Goal: Information Seeking & Learning: Find specific fact

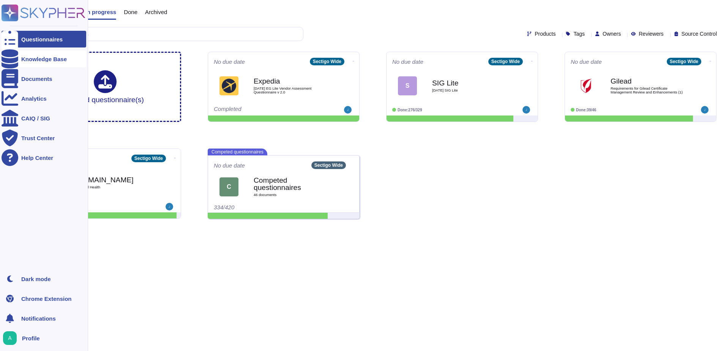
click at [26, 58] on div "Knowledge Base" at bounding box center [44, 59] width 46 height 6
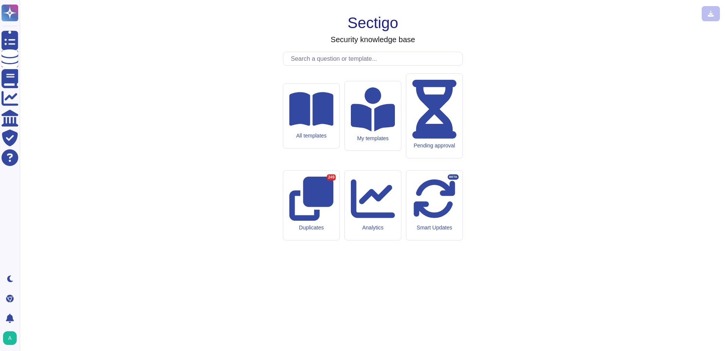
click at [356, 65] on input "text" at bounding box center [375, 58] width 176 height 13
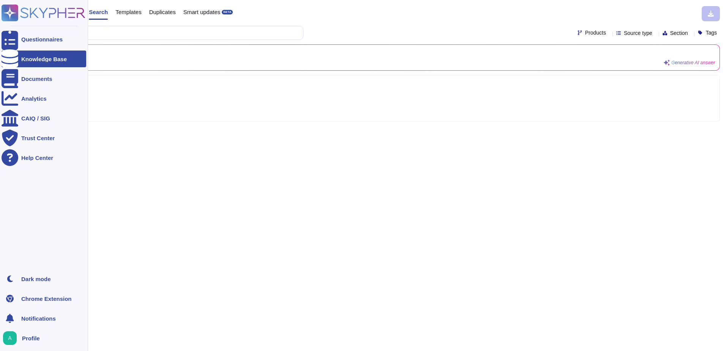
type input "se"
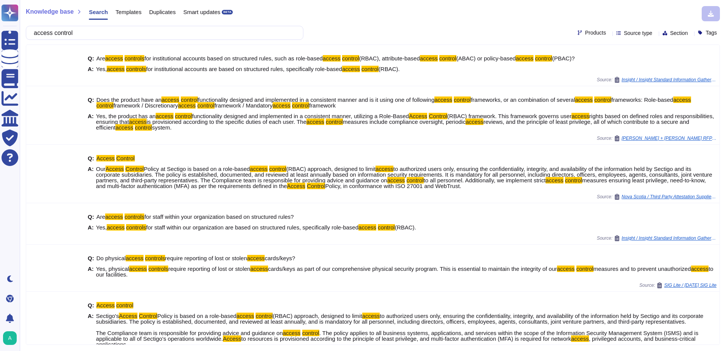
click at [92, 28] on input "access control" at bounding box center [163, 32] width 266 height 13
click at [91, 28] on input "access control" at bounding box center [163, 32] width 266 height 13
click at [90, 29] on input "access control" at bounding box center [163, 32] width 266 height 13
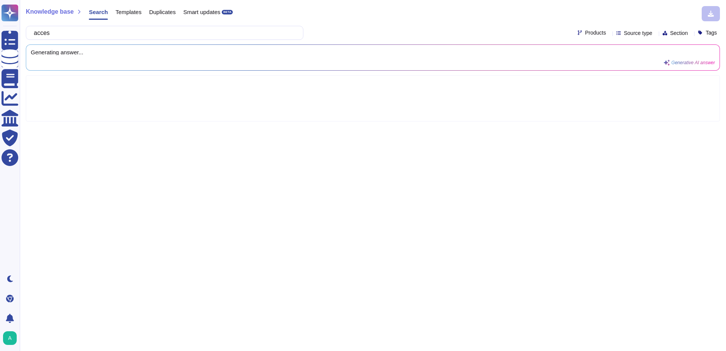
type input "acc"
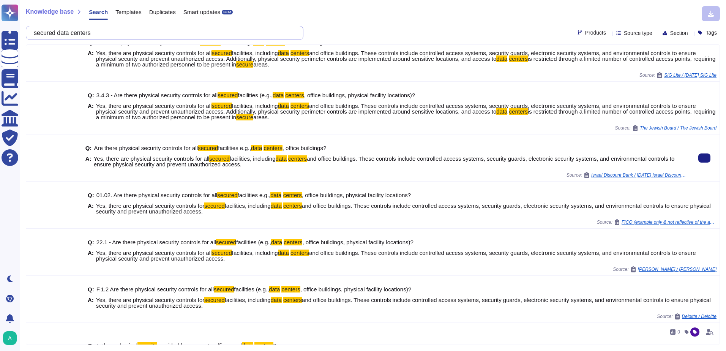
scroll to position [76, 0]
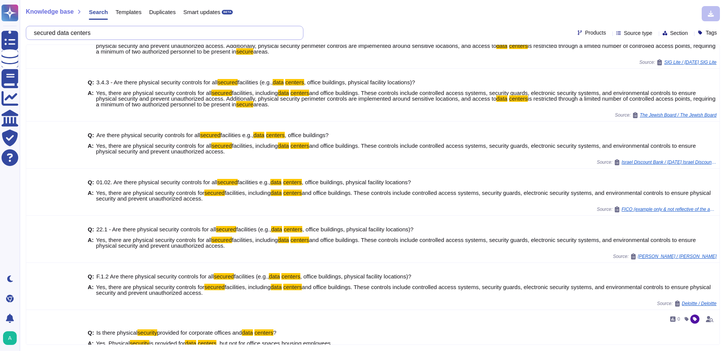
click at [157, 27] on input "secured data centers" at bounding box center [163, 32] width 266 height 13
click at [158, 27] on input "secured data centers" at bounding box center [163, 32] width 266 height 13
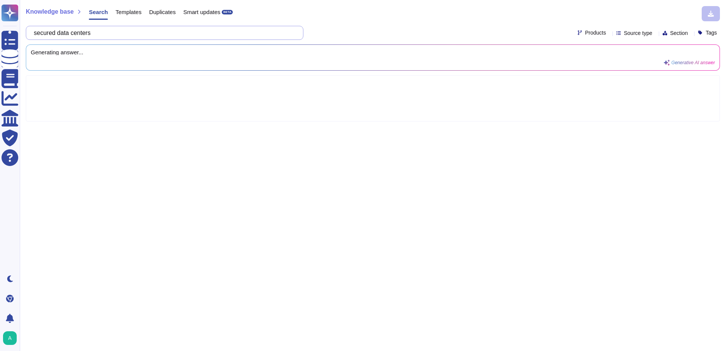
scroll to position [0, 0]
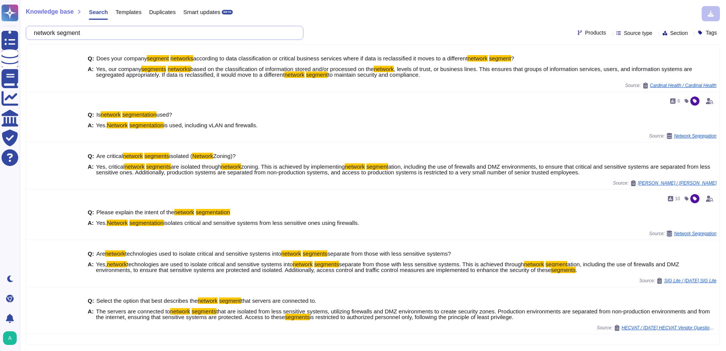
click at [161, 35] on input "network segment" at bounding box center [163, 32] width 266 height 13
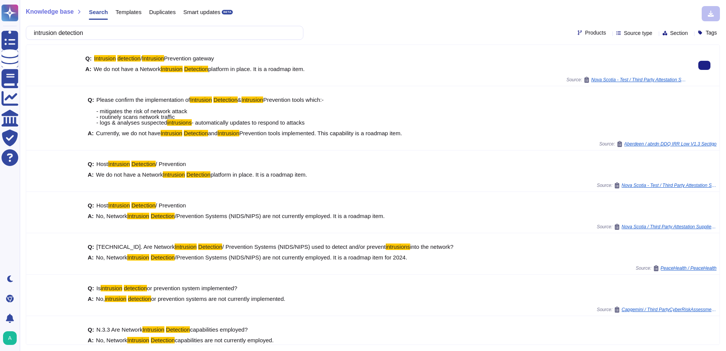
type input "intrusion detection"
click at [87, 73] on div "Q: Intrusion detection / Intrusion Prevention gateway A: We do not have a Netwo…" at bounding box center [385, 64] width 601 height 26
drag, startPoint x: 85, startPoint y: 68, endPoint x: 309, endPoint y: 73, distance: 224.2
click at [309, 73] on div "Q: Intrusion detection / Intrusion Prevention gateway A: We do not have a Netwo…" at bounding box center [385, 64] width 601 height 26
click at [238, 76] on div "Q: Intrusion detection / Intrusion Prevention gateway A: We do not have a Netwo…" at bounding box center [385, 64] width 601 height 26
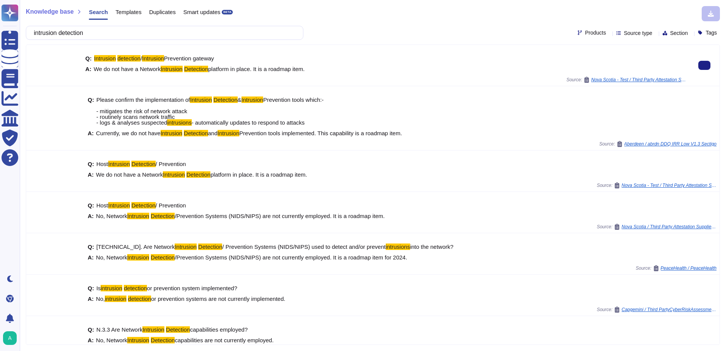
drag, startPoint x: 313, startPoint y: 68, endPoint x: 94, endPoint y: 65, distance: 219.2
click at [94, 66] on div "A: We do not have a Network Intrusion Detection platform in place. It is a road…" at bounding box center [385, 69] width 601 height 6
copy span "We do not have a Network Intrusion Detection platform in place. It is a roadmap…"
